Goal: Find specific page/section: Find specific page/section

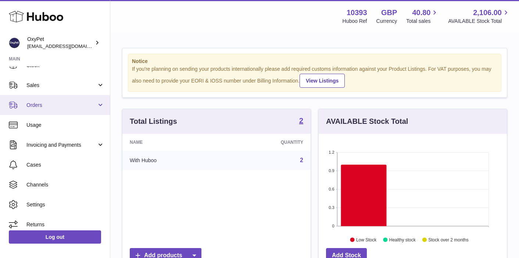
scroll to position [57, 0]
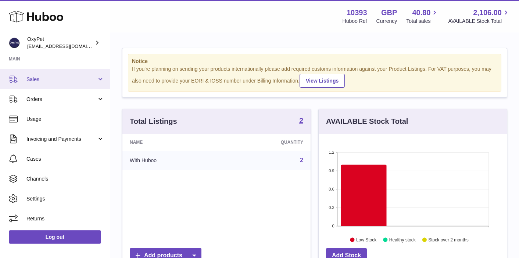
click at [71, 84] on link "Sales" at bounding box center [55, 79] width 110 height 20
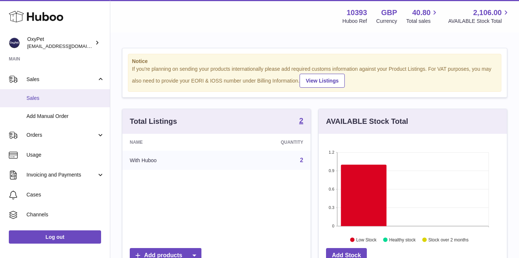
click at [65, 97] on span "Sales" at bounding box center [65, 98] width 78 height 7
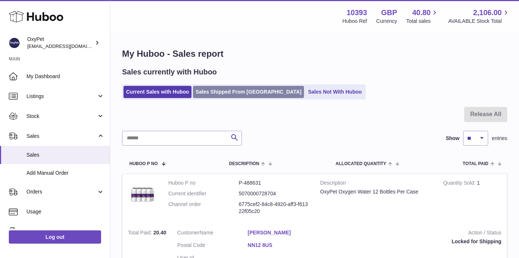
click at [231, 95] on link "Sales Shipped From [GEOGRAPHIC_DATA]" at bounding box center [248, 92] width 111 height 12
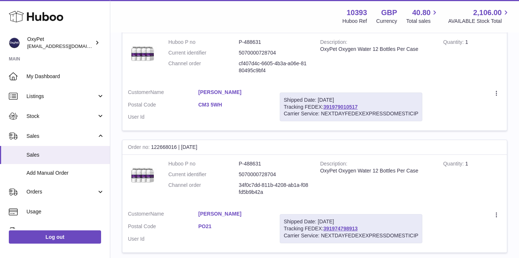
scroll to position [121, 0]
